Goal: Task Accomplishment & Management: Use online tool/utility

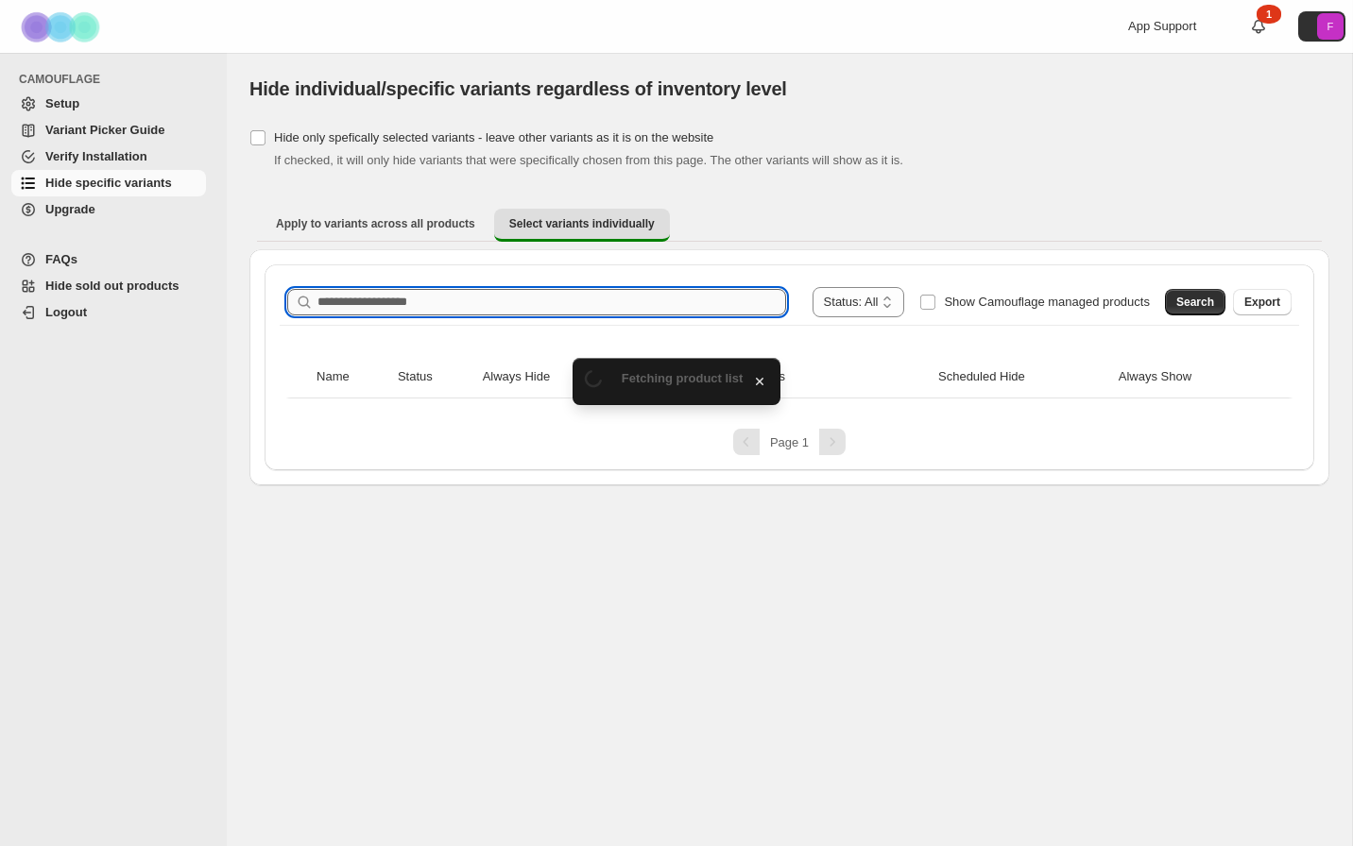
click at [373, 305] on input "Search product name" at bounding box center [551, 302] width 469 height 26
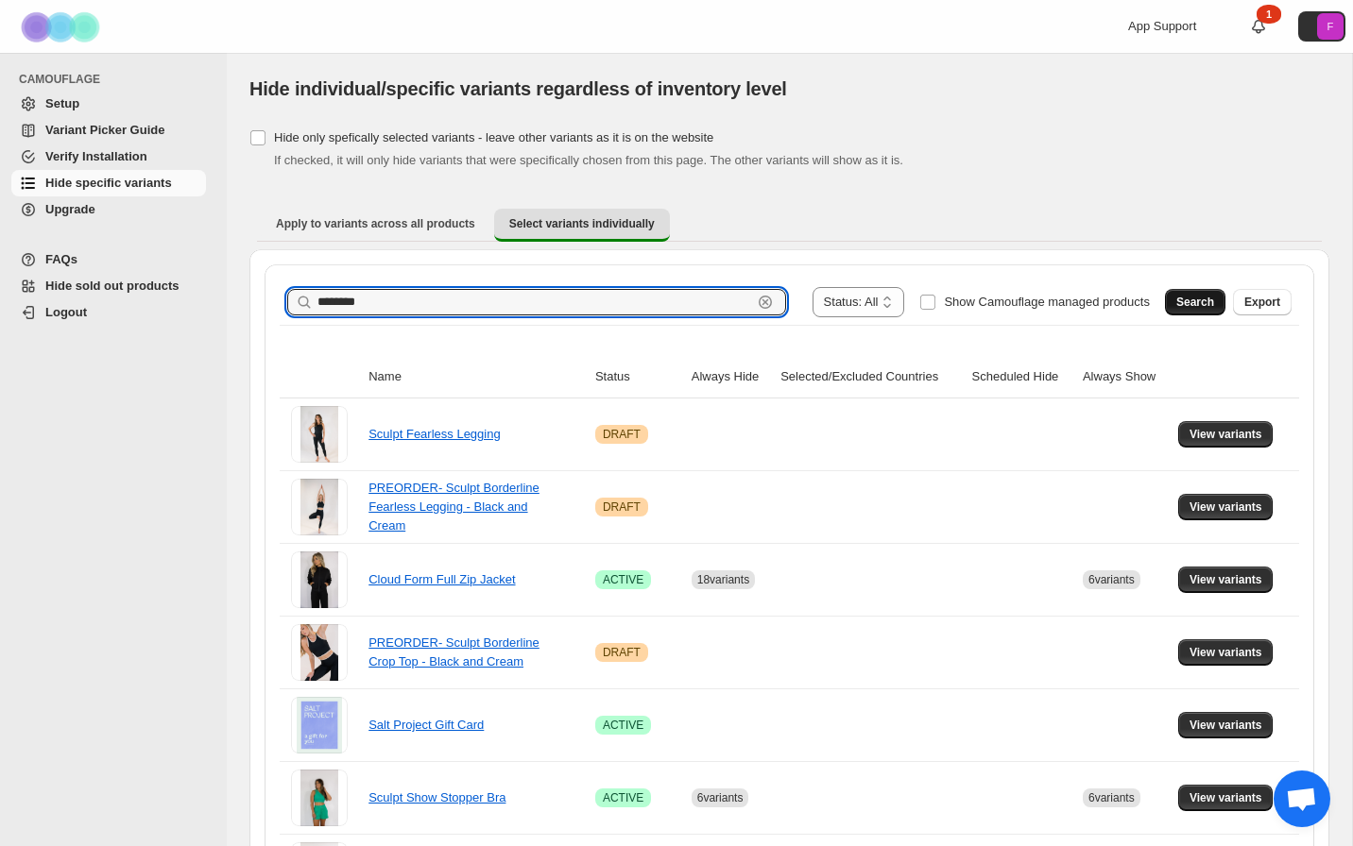
type input "********"
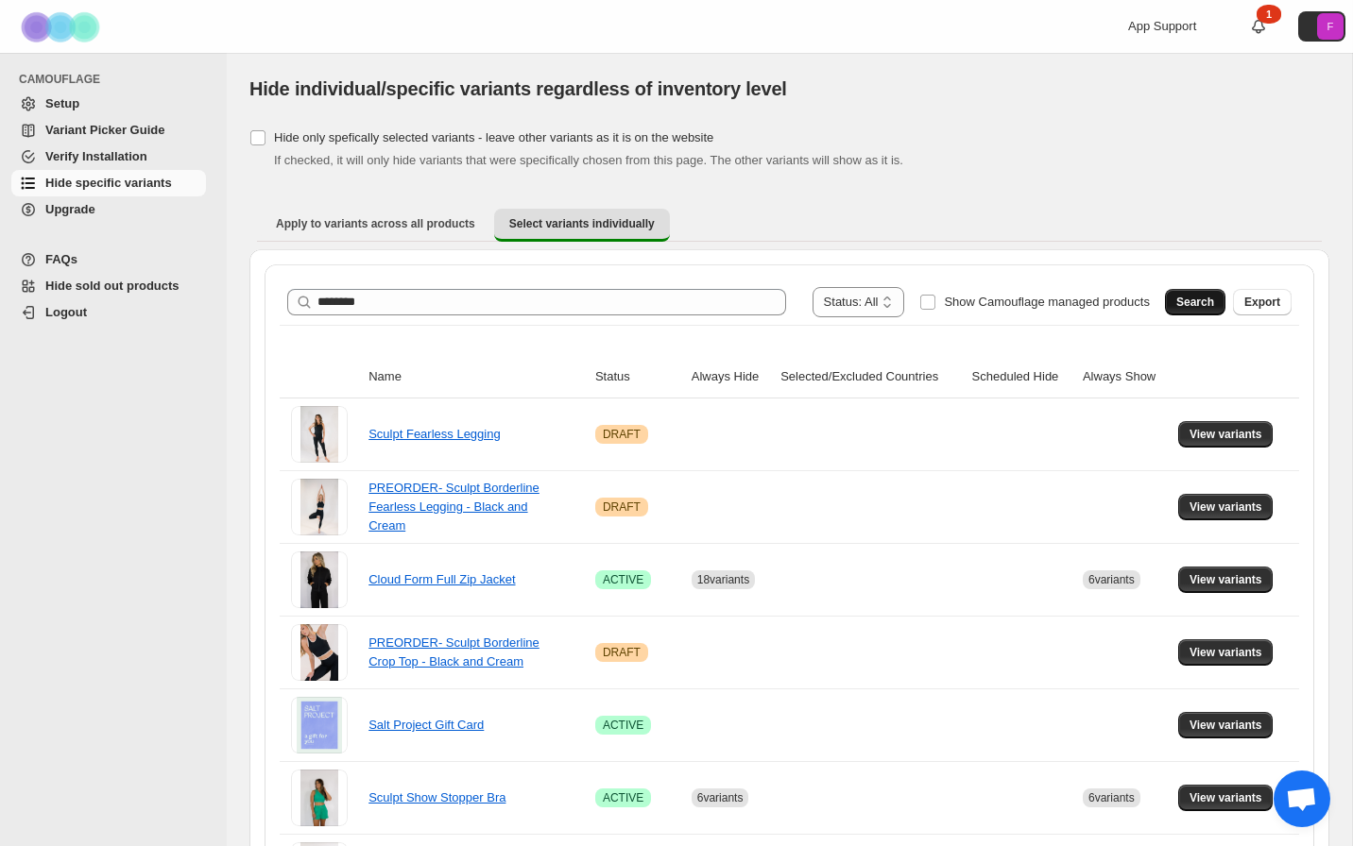
click at [1190, 303] on span "Search" at bounding box center [1195, 302] width 38 height 15
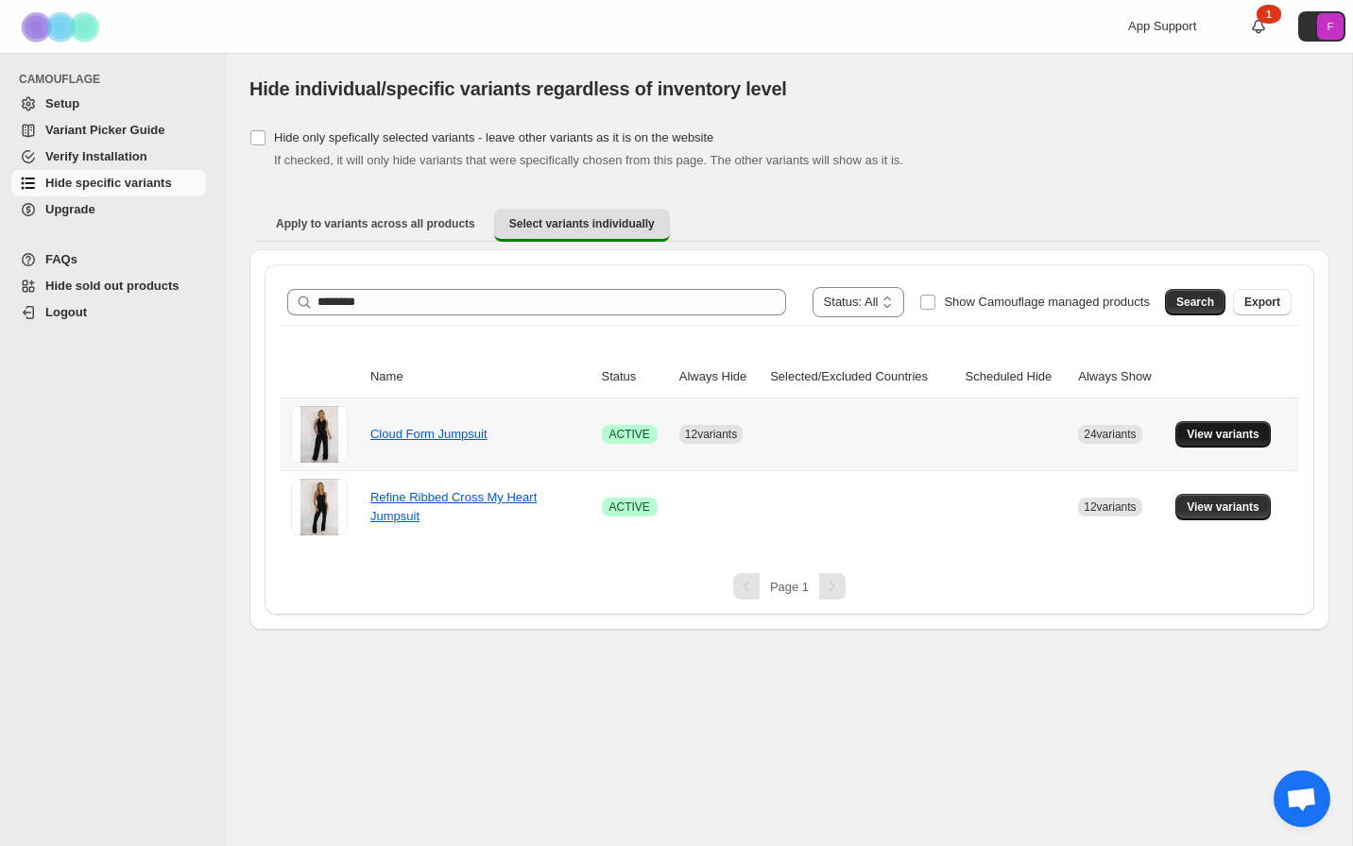
click at [1210, 432] on span "View variants" at bounding box center [1223, 434] width 73 height 15
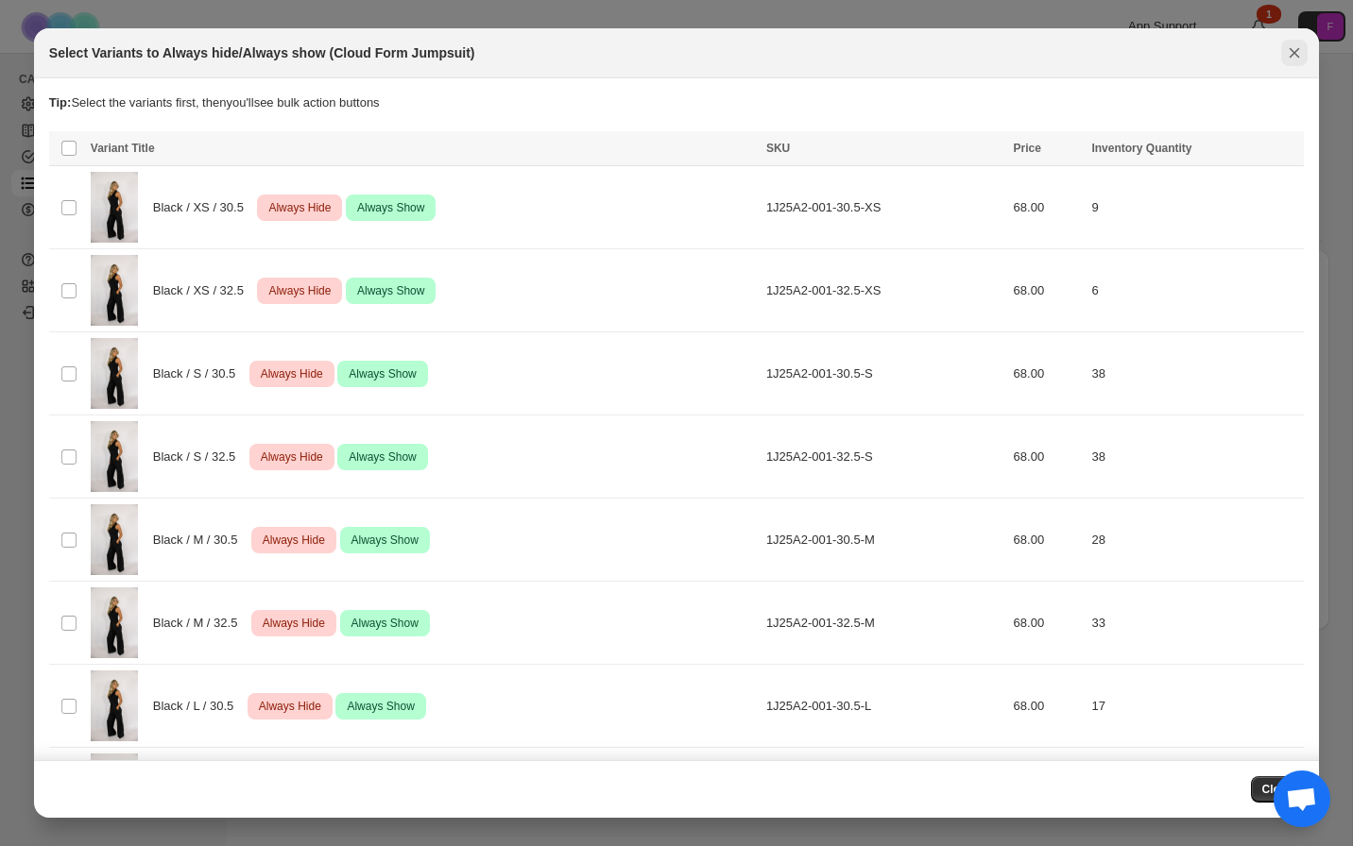
click at [1289, 62] on button "Close" at bounding box center [1294, 53] width 26 height 26
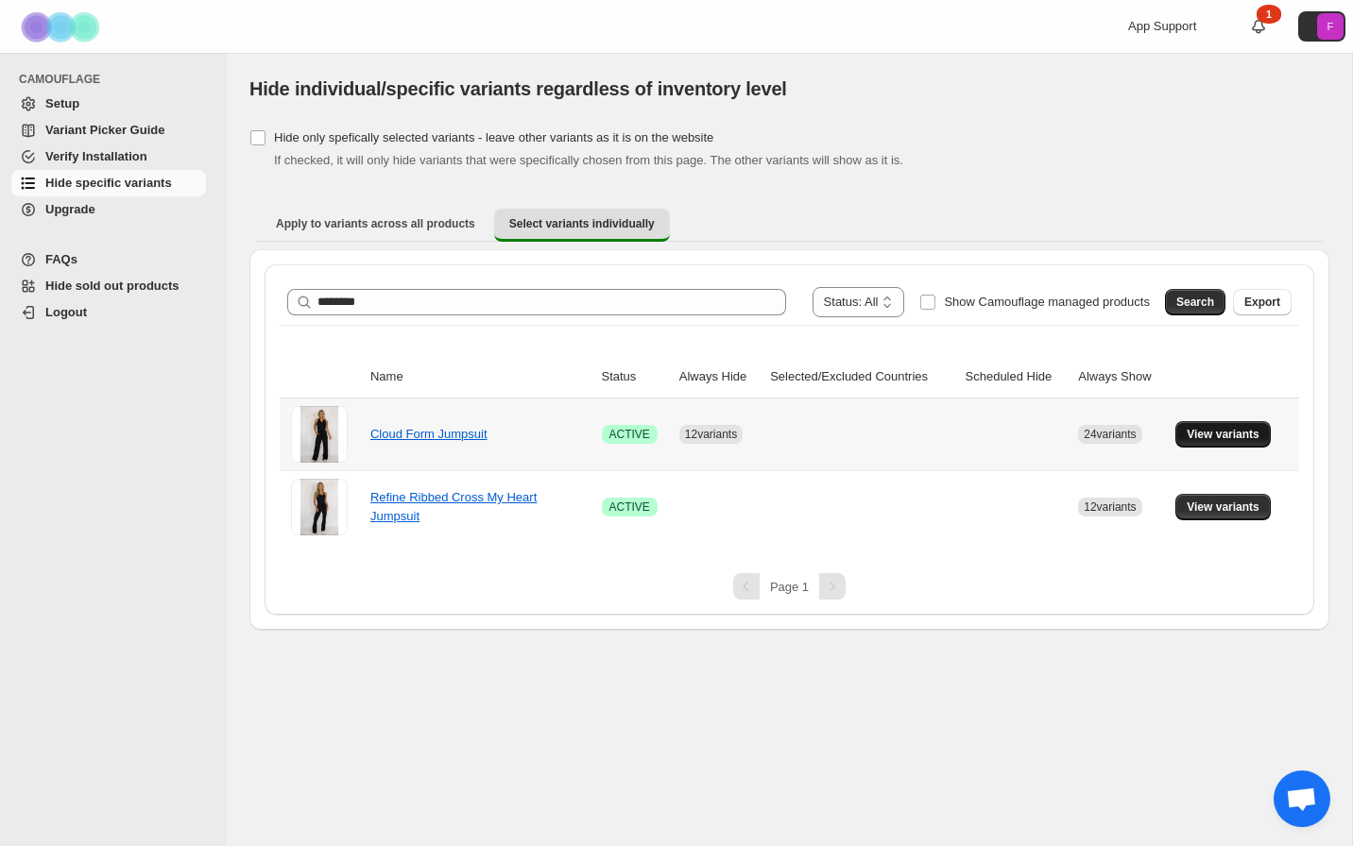
click at [1213, 436] on span "View variants" at bounding box center [1223, 434] width 73 height 15
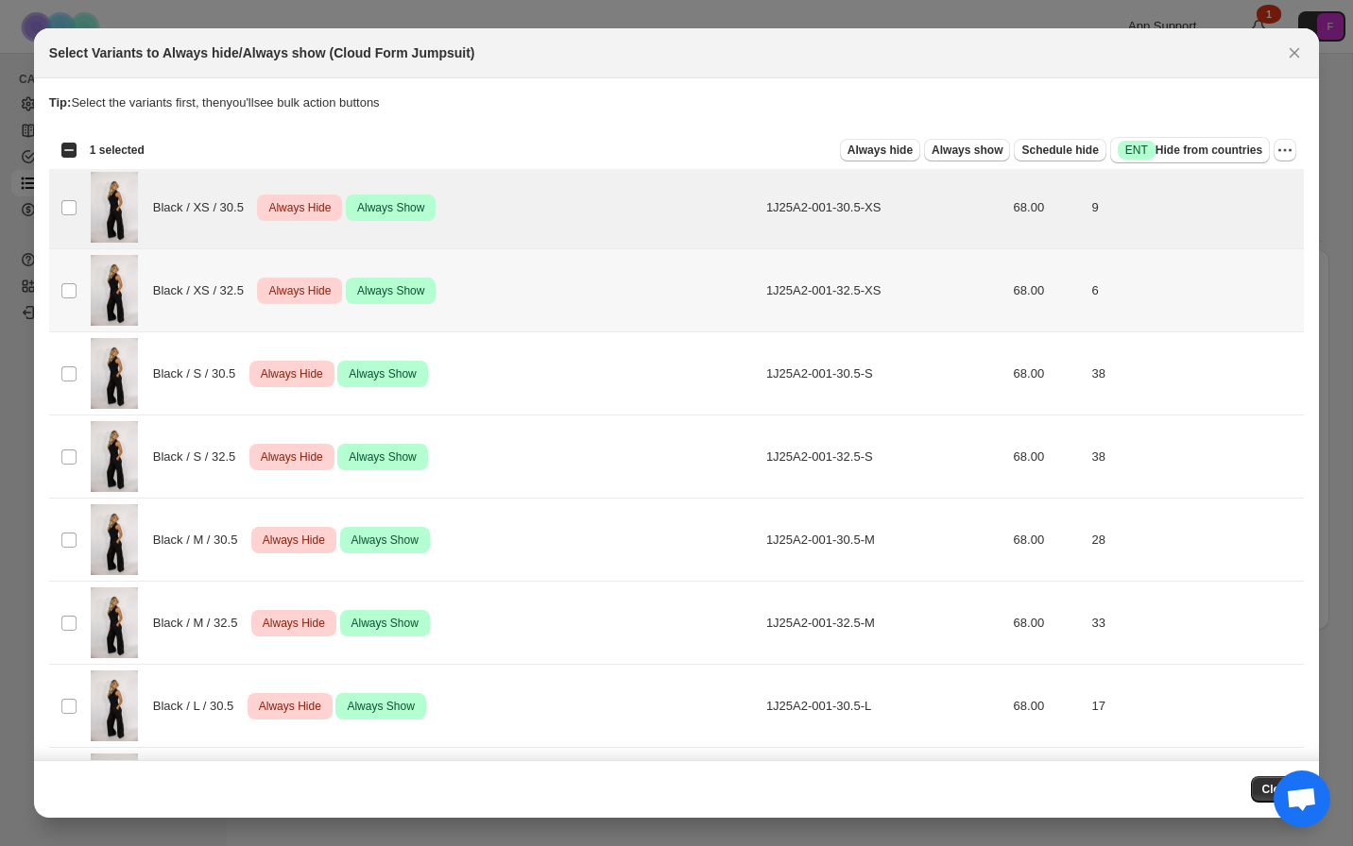
click at [71, 302] on td "Select product variant" at bounding box center [67, 290] width 36 height 83
click at [71, 389] on td "Select product variant" at bounding box center [67, 374] width 36 height 83
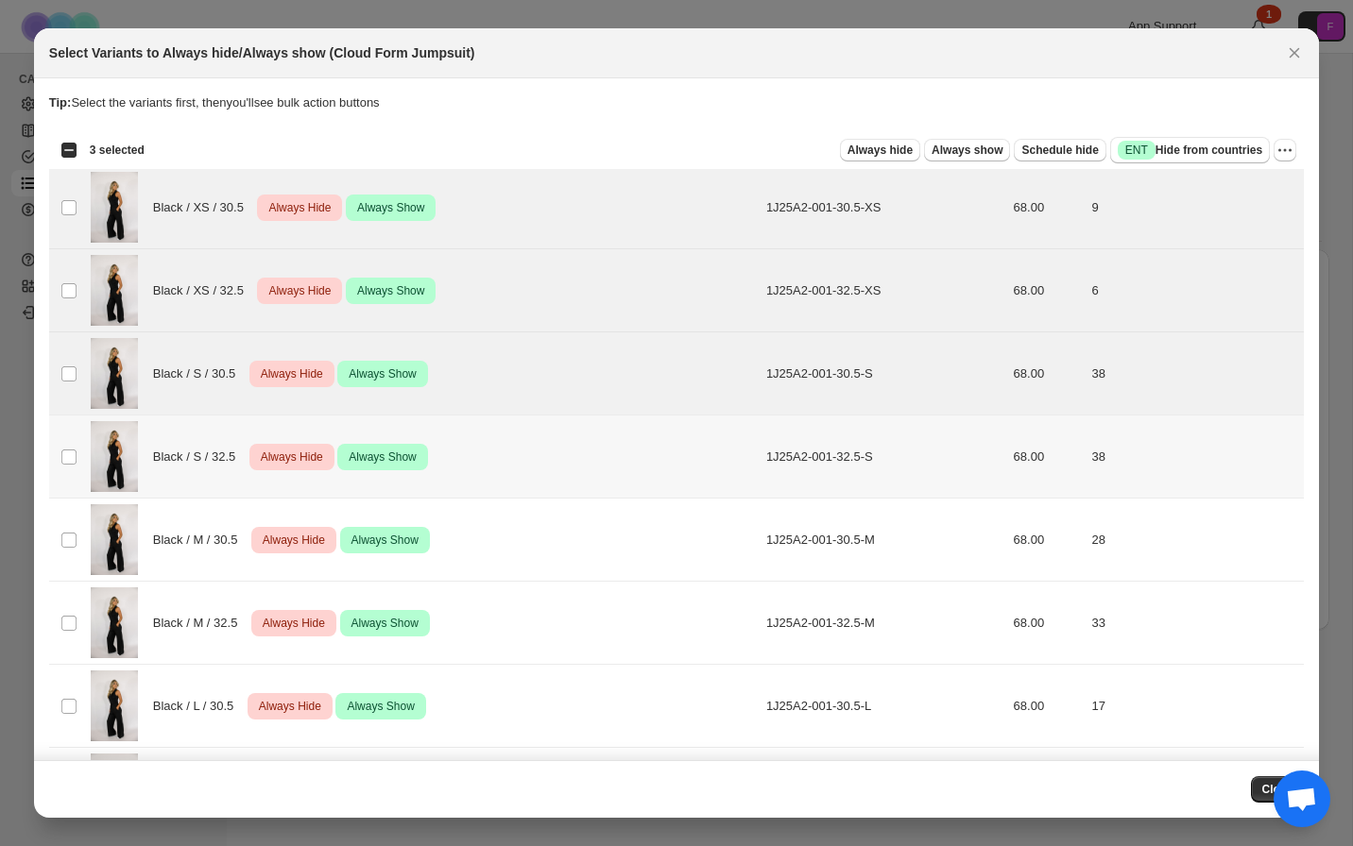
click at [66, 442] on td "Select product variant" at bounding box center [67, 457] width 36 height 83
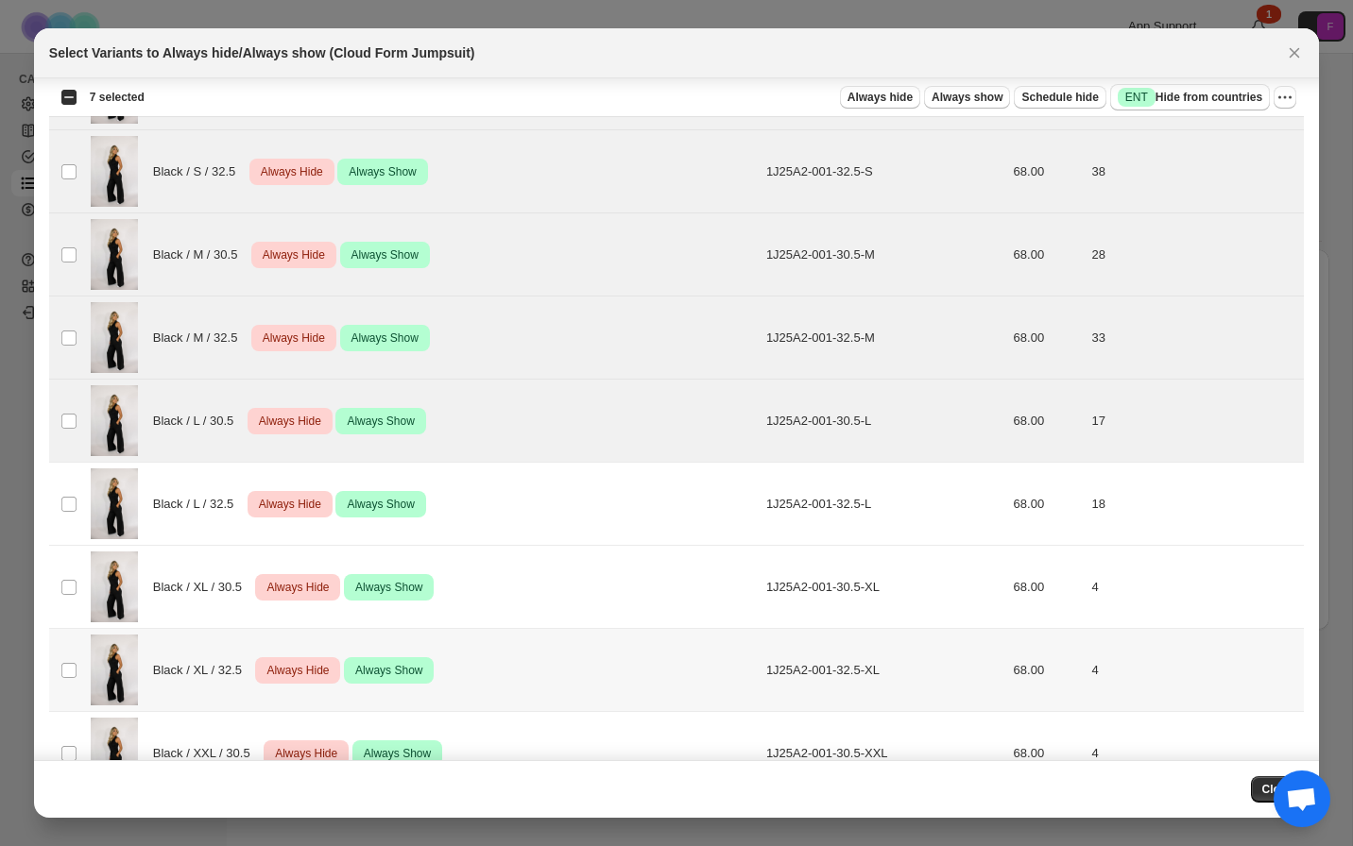
scroll to position [287, 0]
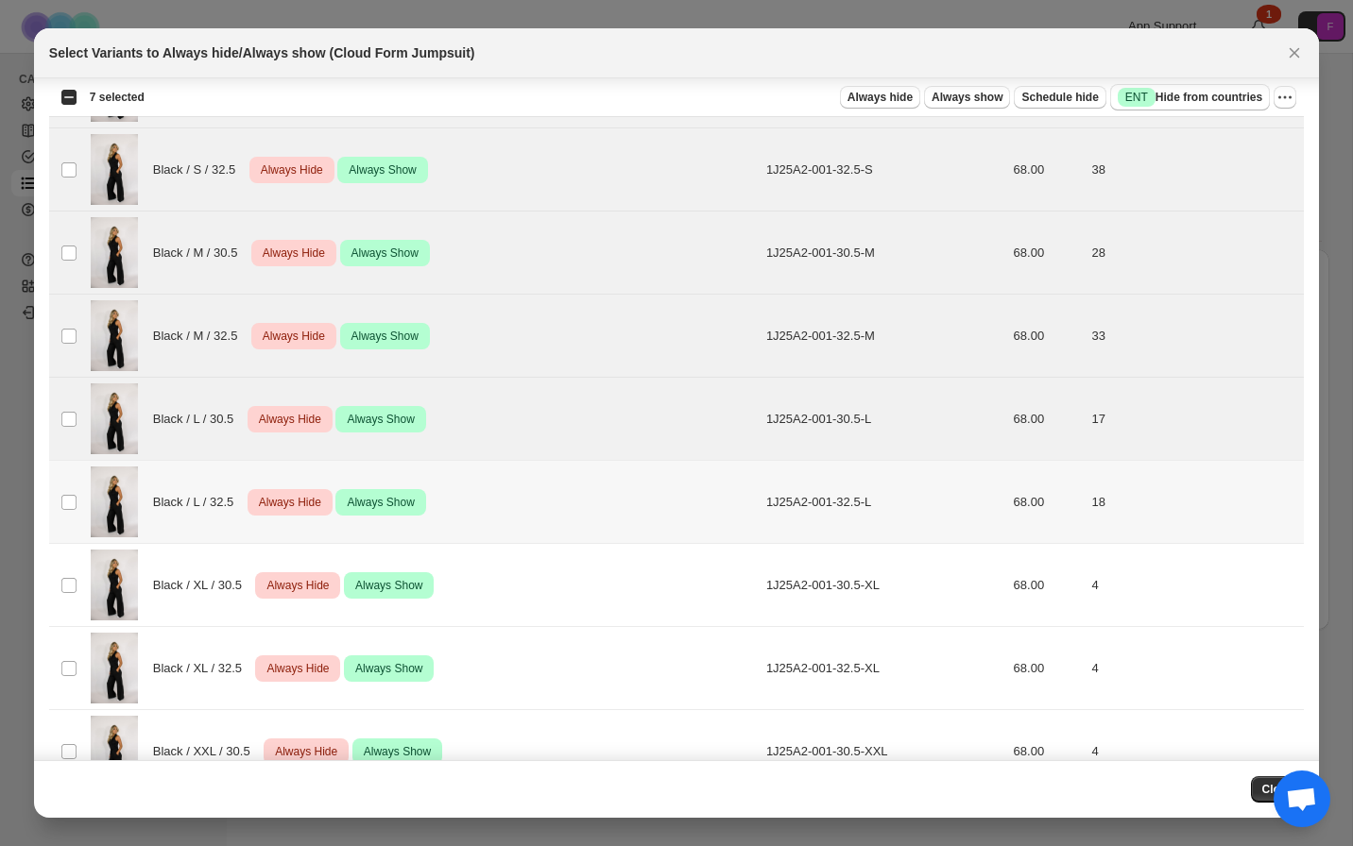
click at [78, 511] on td "Select product variant" at bounding box center [67, 502] width 36 height 83
drag, startPoint x: 77, startPoint y: 590, endPoint x: 77, endPoint y: 630, distance: 39.7
click at [77, 590] on td "Select product variant" at bounding box center [67, 585] width 36 height 83
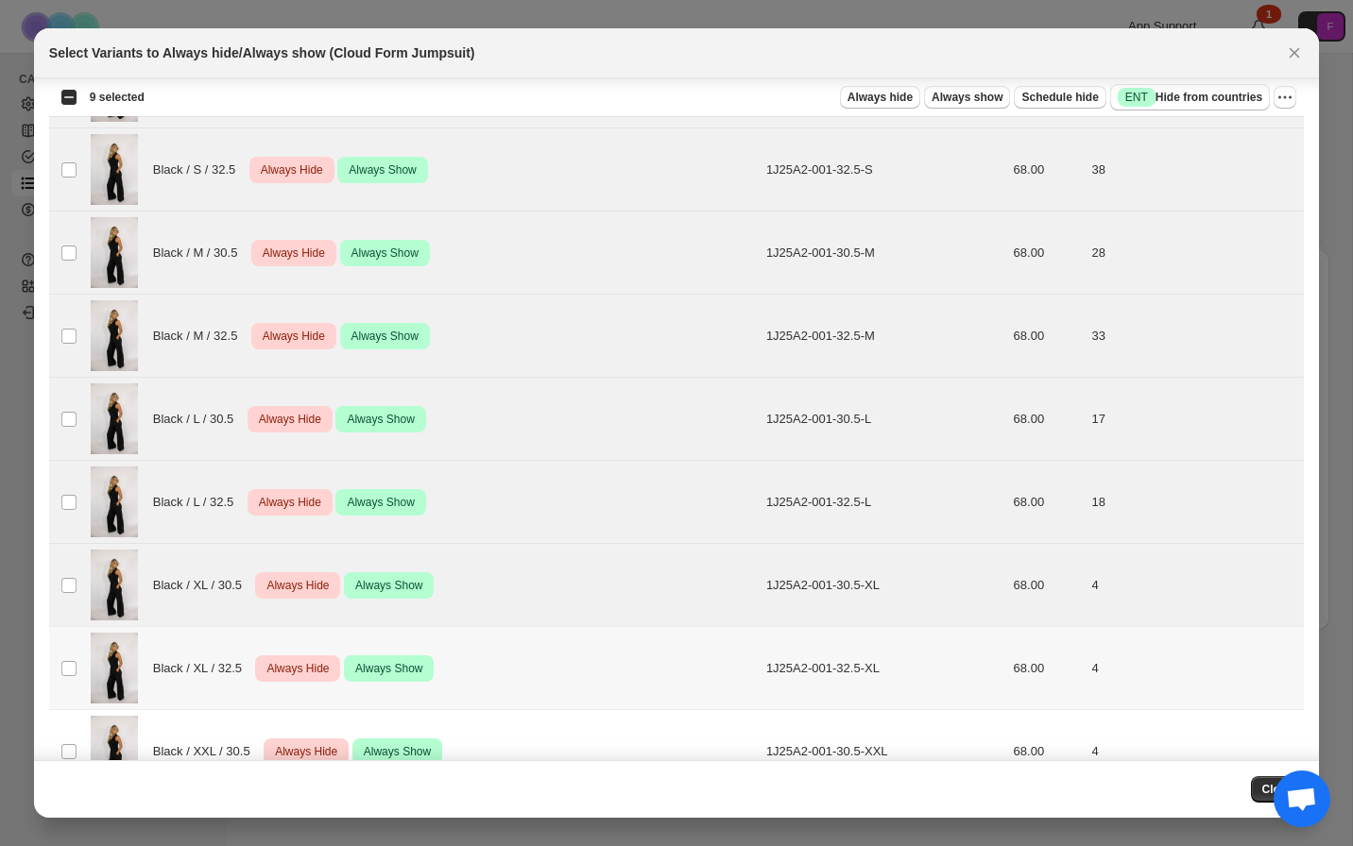
click at [77, 660] on td "Select product variant" at bounding box center [67, 668] width 36 height 83
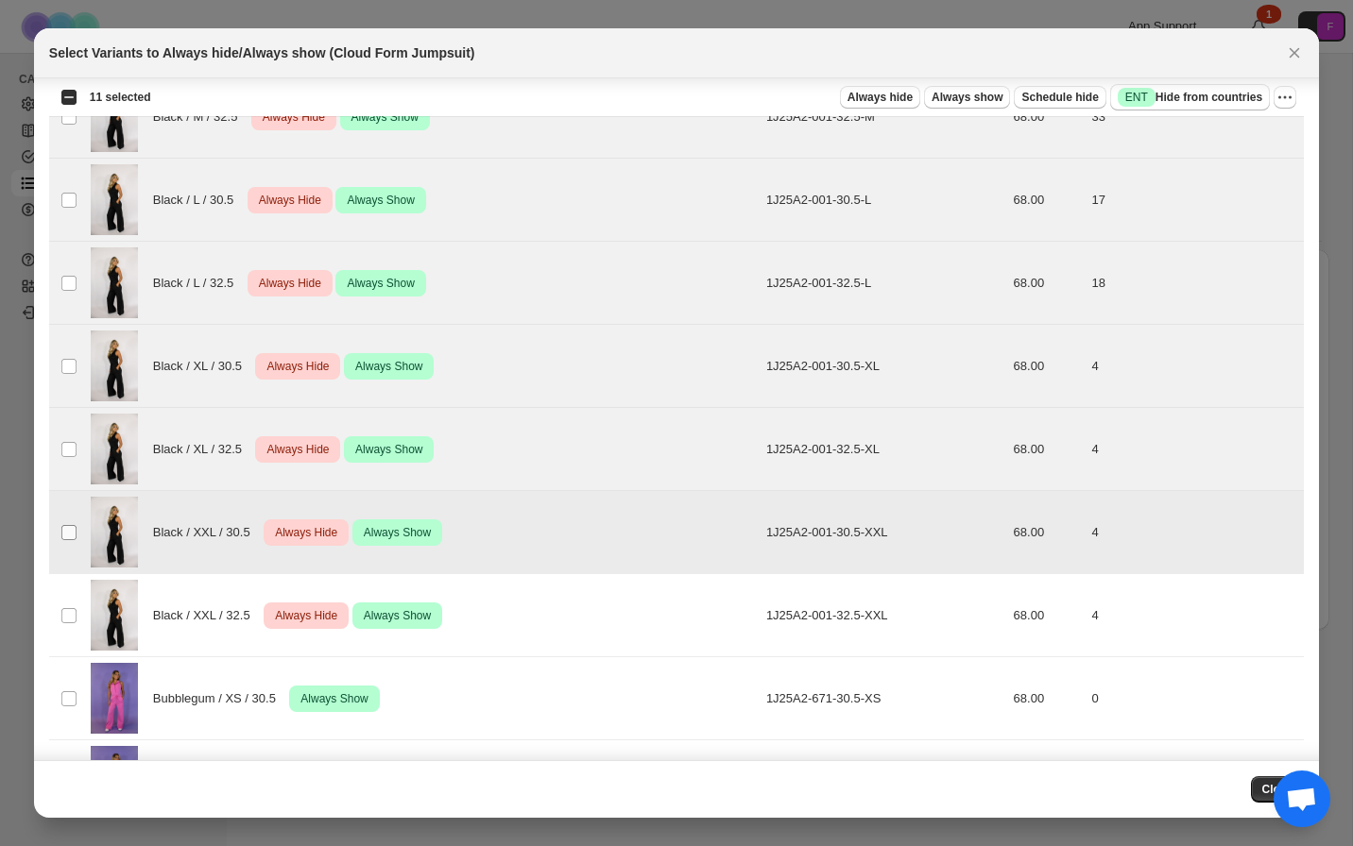
scroll to position [508, 0]
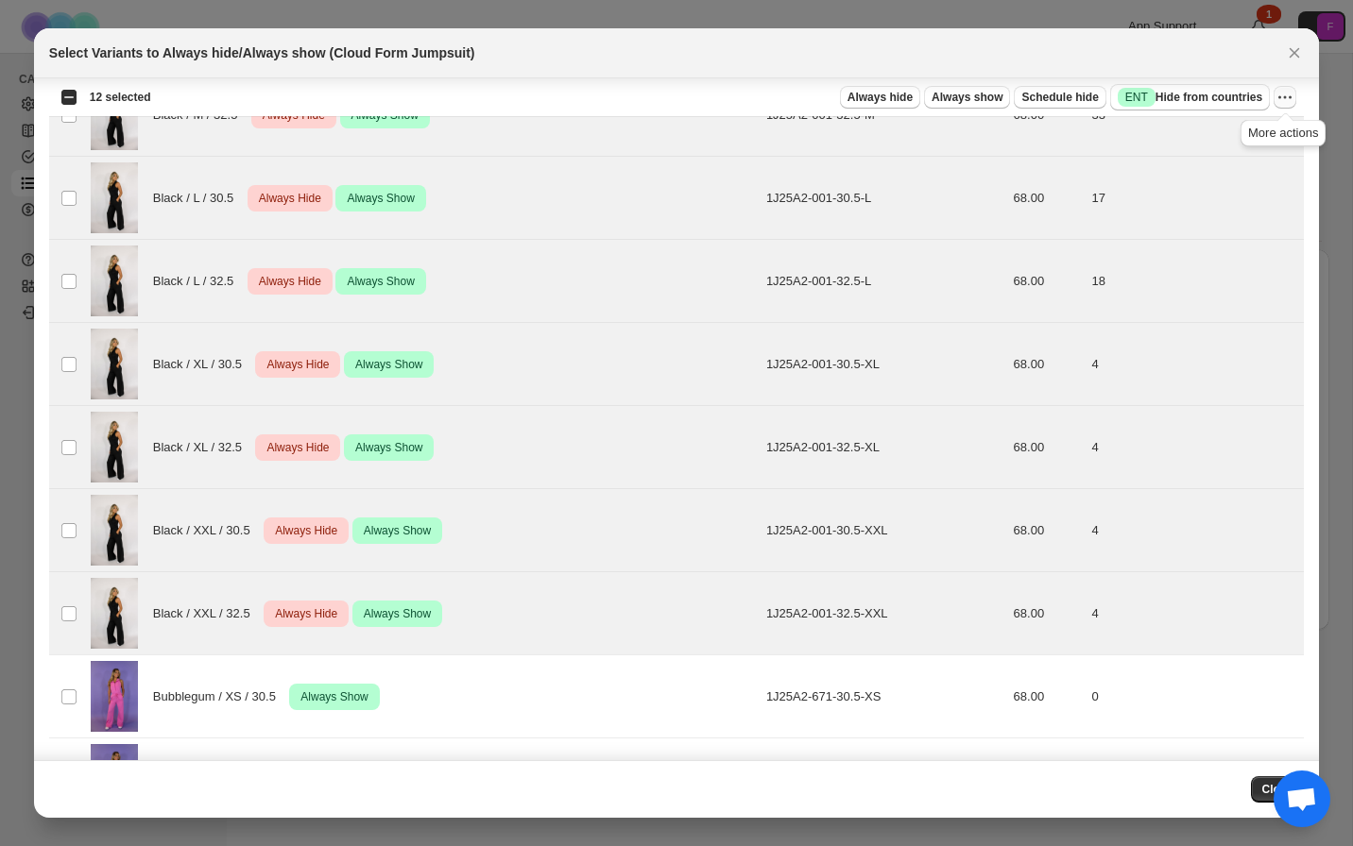
click at [1289, 101] on icon "More actions" at bounding box center [1284, 97] width 19 height 19
click at [1255, 140] on span "Undo always hide" at bounding box center [1216, 135] width 137 height 19
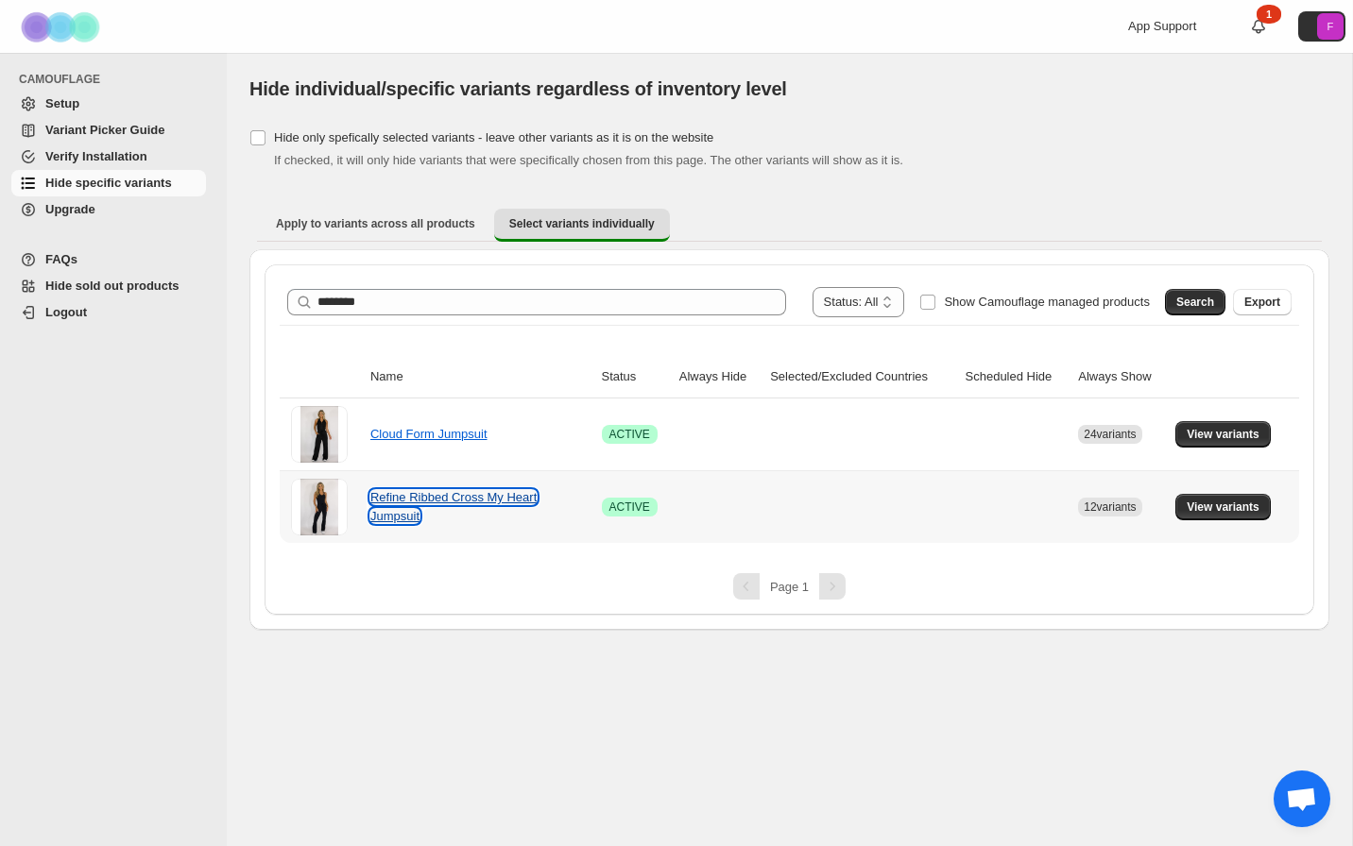
click at [405, 502] on link "Refine Ribbed Cross My Heart Jumpsuit" at bounding box center [453, 506] width 166 height 33
click at [1205, 504] on span "View variants" at bounding box center [1223, 507] width 73 height 15
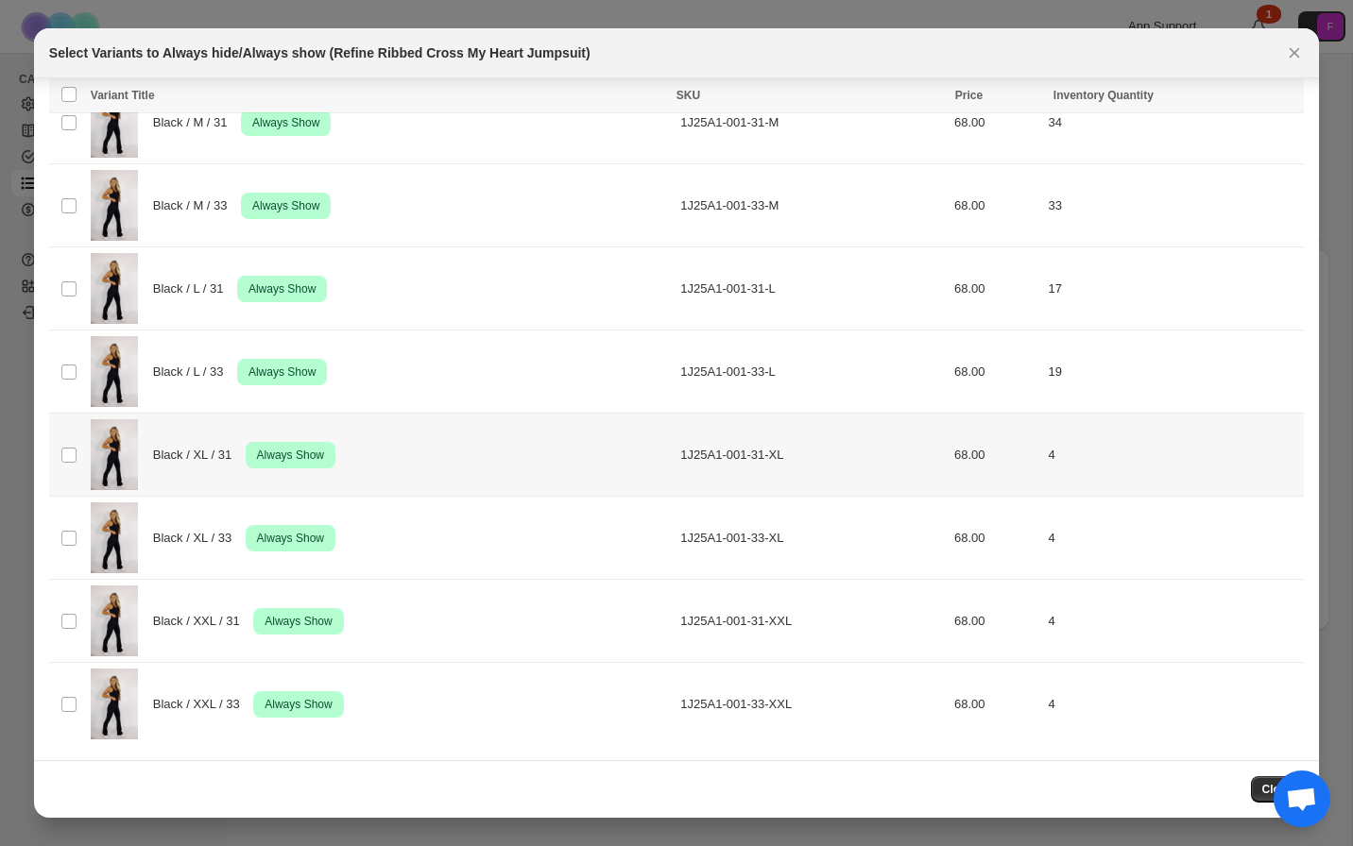
scroll to position [0, 0]
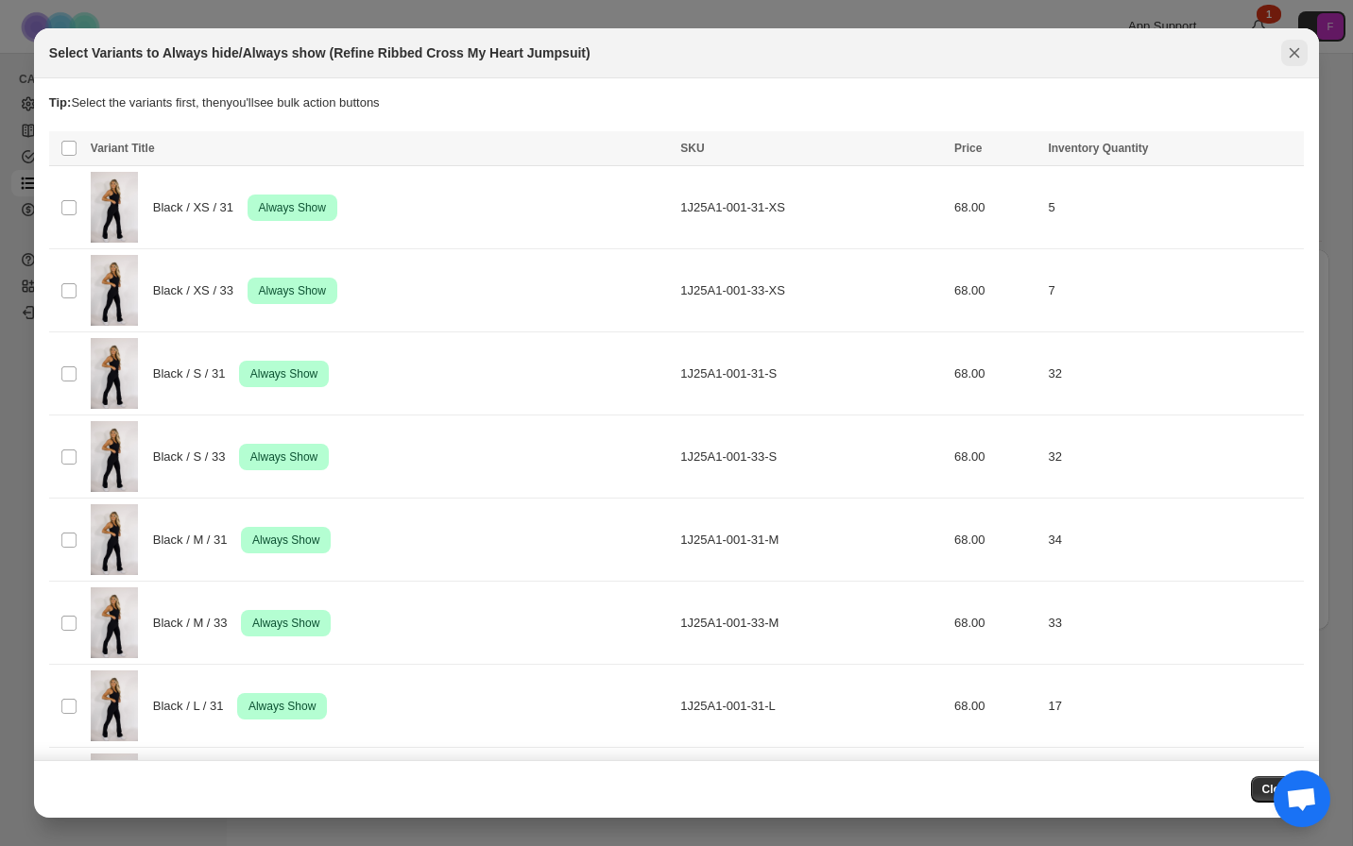
click at [1293, 51] on icon "Close" at bounding box center [1294, 52] width 19 height 19
